Goal: Information Seeking & Learning: Learn about a topic

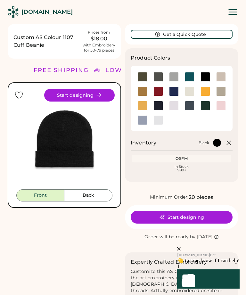
click at [231, 140] on icon at bounding box center [229, 143] width 8 height 8
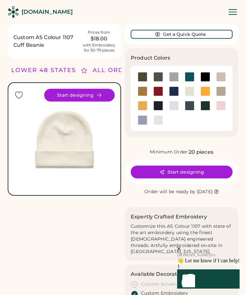
click at [206, 78] on div at bounding box center [206, 77] width 10 height 10
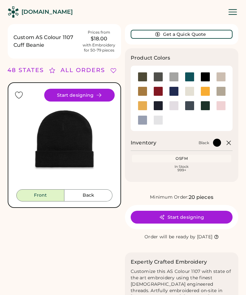
click at [189, 95] on div at bounding box center [190, 92] width 10 height 10
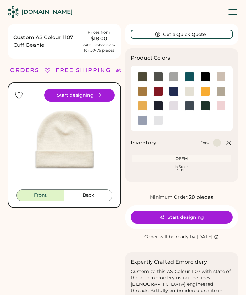
click at [207, 78] on div at bounding box center [206, 77] width 10 height 10
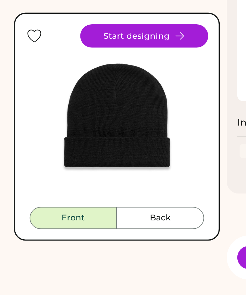
click at [92, 189] on button "Back" at bounding box center [88, 195] width 48 height 12
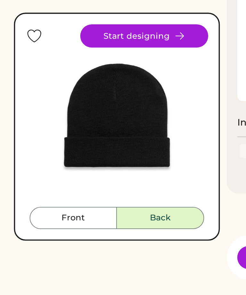
click at [91, 189] on button "Back" at bounding box center [88, 195] width 48 height 12
click at [92, 189] on button "Back" at bounding box center [88, 195] width 48 height 12
click at [58, 189] on button "Front" at bounding box center [40, 195] width 48 height 12
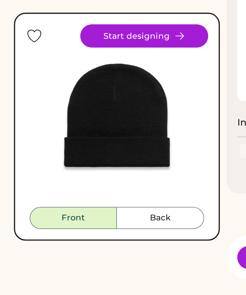
click at [80, 189] on button "Back" at bounding box center [88, 195] width 48 height 12
